Goal: Task Accomplishment & Management: Complete application form

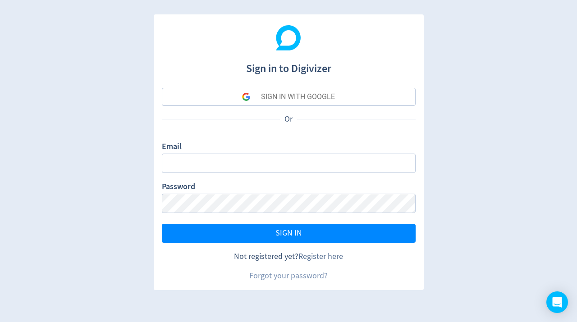
click at [315, 257] on link "Register here" at bounding box center [320, 256] width 45 height 10
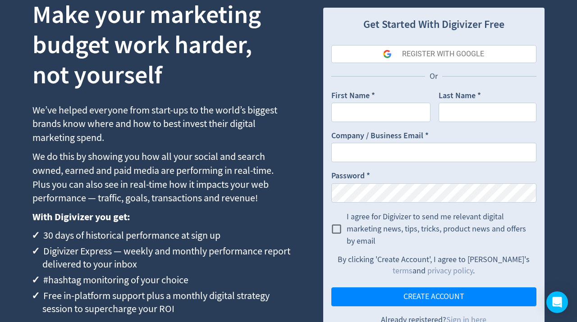
scroll to position [85, 0]
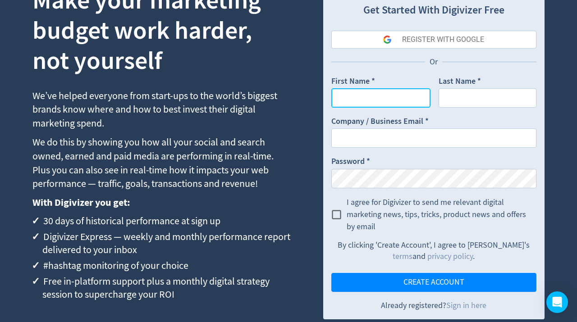
click at [401, 101] on input "First Name *" at bounding box center [380, 97] width 99 height 19
type input "CultureShock"
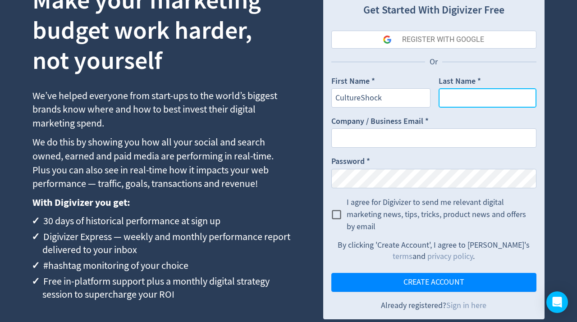
click at [496, 96] on input "Last Name *" at bounding box center [488, 97] width 98 height 19
type input "Marketing"
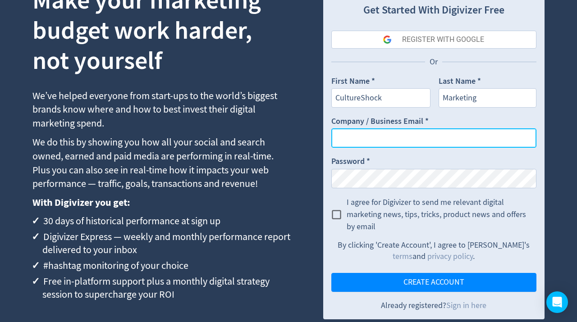
click at [477, 129] on input "Company / Business Email *" at bounding box center [433, 137] width 205 height 19
type input "[EMAIL_ADDRESS][DOMAIN_NAME]"
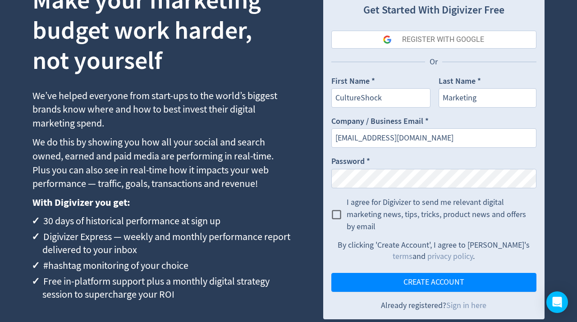
click at [337, 211] on input "I agree for Digivizer to send me relevant digital marketing news, tips, tricks,…" at bounding box center [336, 215] width 20 height 20
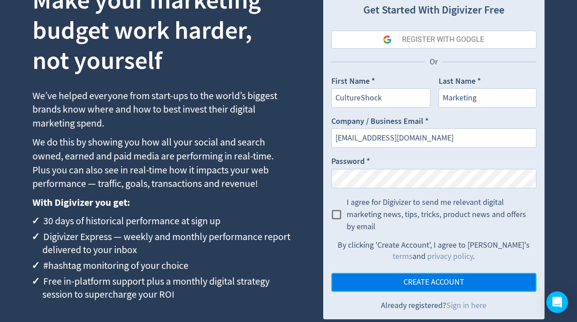
click at [436, 282] on span "CREATE ACCOUNT" at bounding box center [433, 283] width 61 height 8
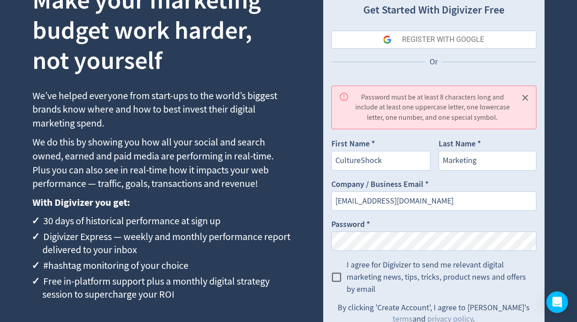
click at [414, 267] on span "I agree for Digivizer to send me relevant digital marketing news, tips, tricks,…" at bounding box center [438, 277] width 183 height 37
click at [347, 267] on input "I agree for Digivizer to send me relevant digital marketing news, tips, tricks,…" at bounding box center [336, 277] width 20 height 20
checkbox input "true"
click at [523, 99] on icon "Close" at bounding box center [525, 98] width 6 height 6
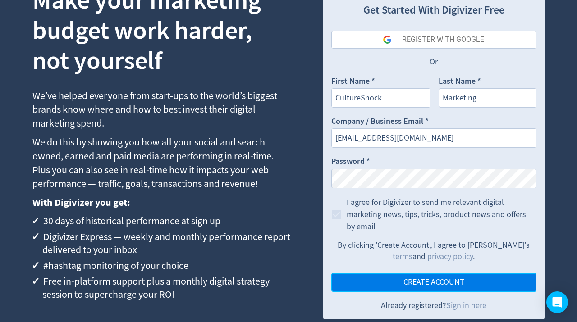
click at [427, 280] on span "CREATE ACCOUNT" at bounding box center [433, 283] width 61 height 8
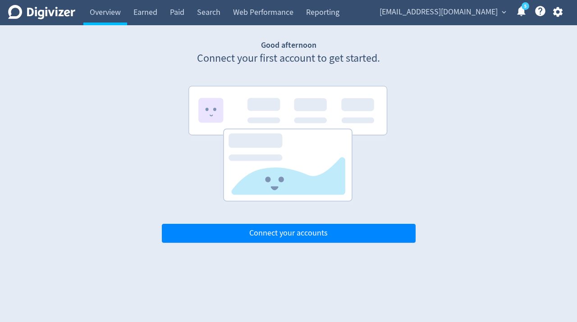
click at [507, 78] on div "Good afternoon Connect your first account to get started. Connect your accounts" at bounding box center [288, 141] width 541 height 203
click at [503, 9] on span "expand_more" at bounding box center [504, 12] width 8 height 8
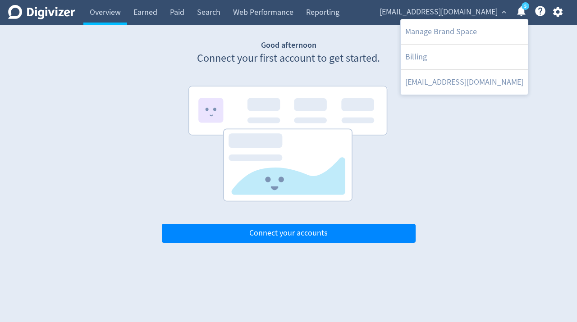
click at [25, 13] on div at bounding box center [288, 161] width 577 height 322
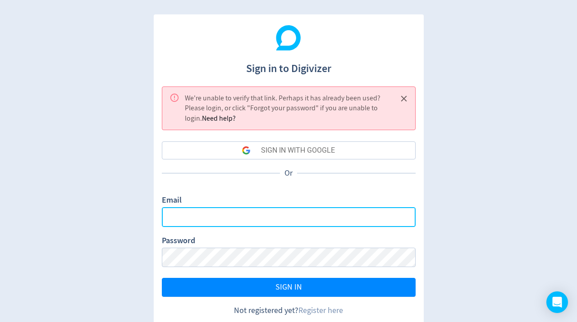
click at [343, 219] on input "Email" at bounding box center [289, 216] width 254 height 19
type input "[EMAIL_ADDRESS][DOMAIN_NAME]"
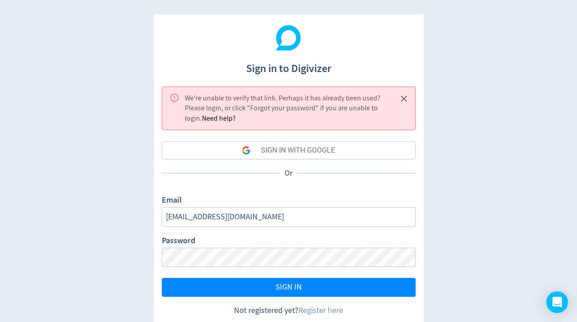
click at [249, 244] on div "Password" at bounding box center [289, 251] width 254 height 32
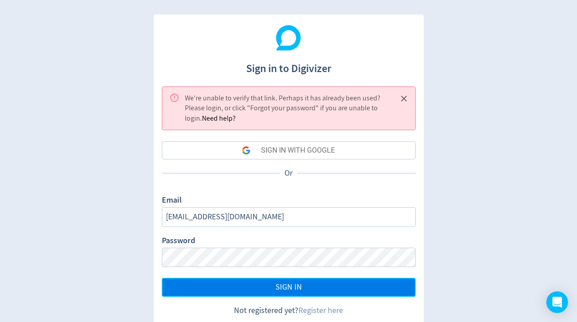
click at [230, 287] on button "SIGN IN" at bounding box center [289, 287] width 254 height 19
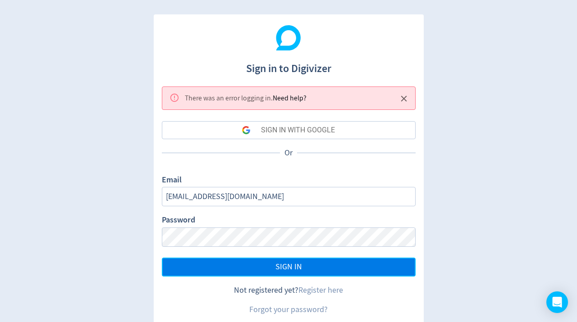
click at [283, 263] on span "SIGN IN" at bounding box center [288, 267] width 27 height 8
